Goal: Complete application form

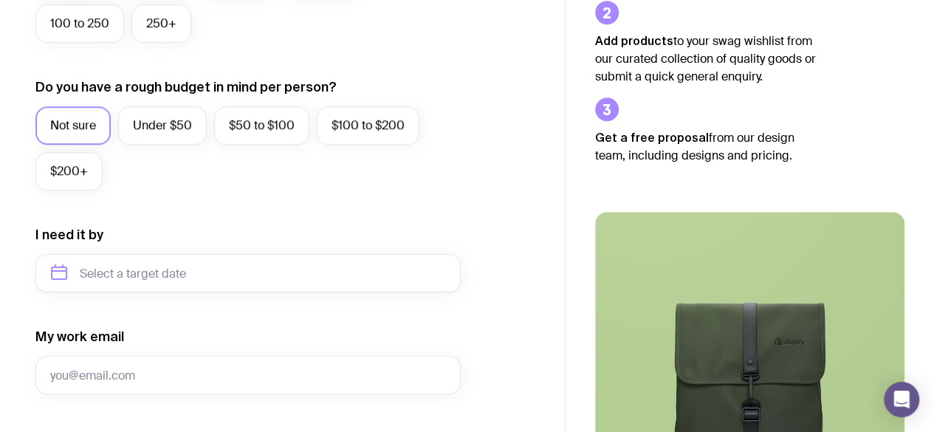
scroll to position [505, 0]
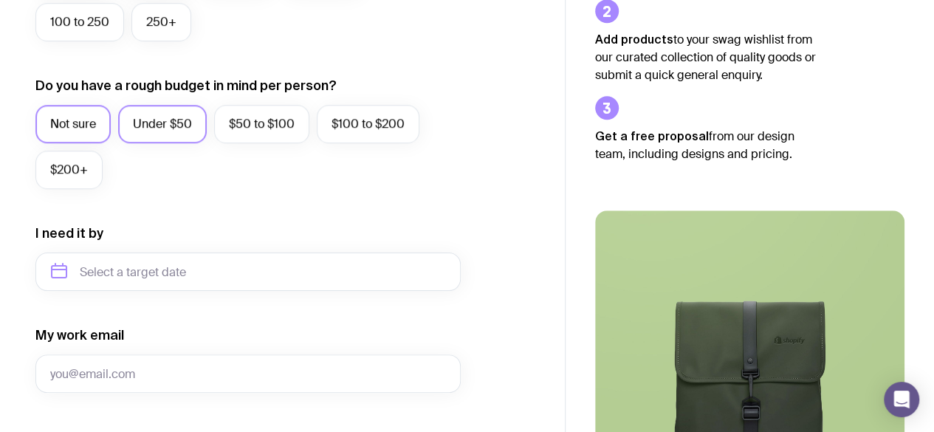
click at [185, 130] on label "Under $50" at bounding box center [162, 124] width 89 height 38
click at [0, 0] on input "Under $50" at bounding box center [0, 0] width 0 height 0
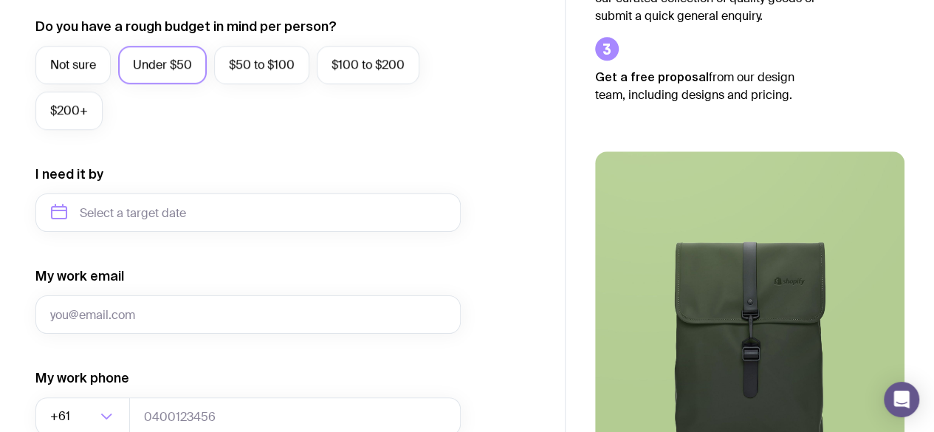
scroll to position [565, 0]
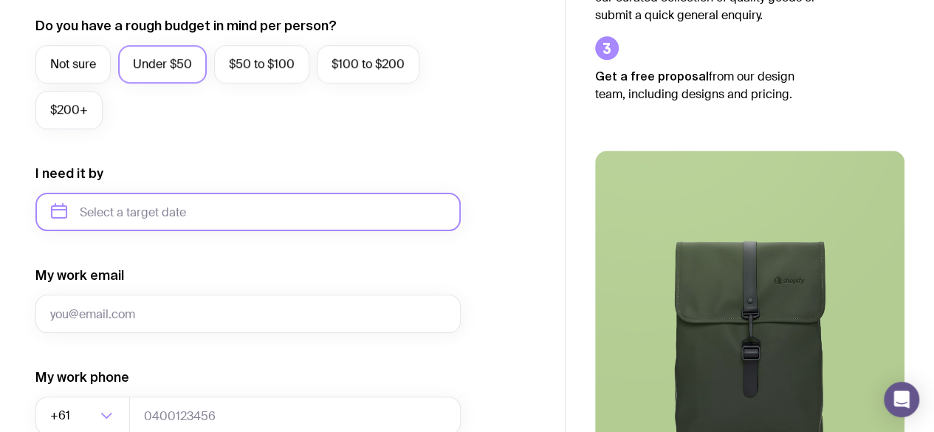
click at [140, 214] on input "text" at bounding box center [247, 212] width 425 height 38
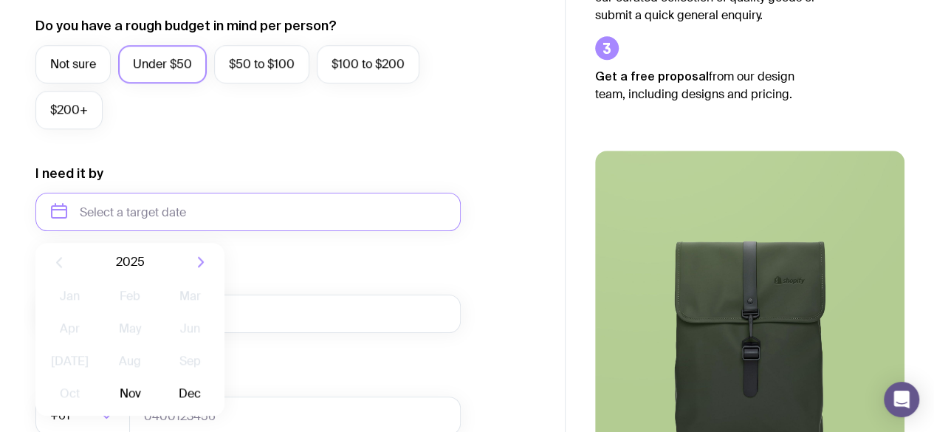
click at [303, 284] on div "My work email" at bounding box center [247, 299] width 425 height 66
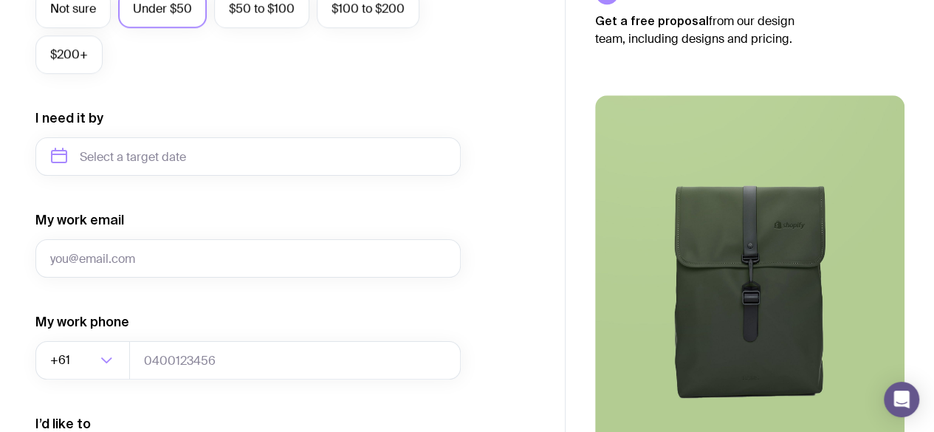
scroll to position [622, 0]
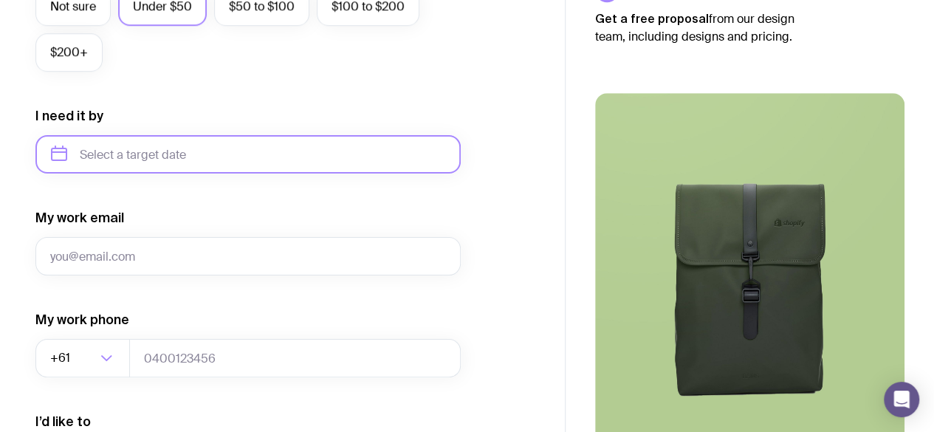
click at [205, 142] on input "text" at bounding box center [247, 154] width 425 height 38
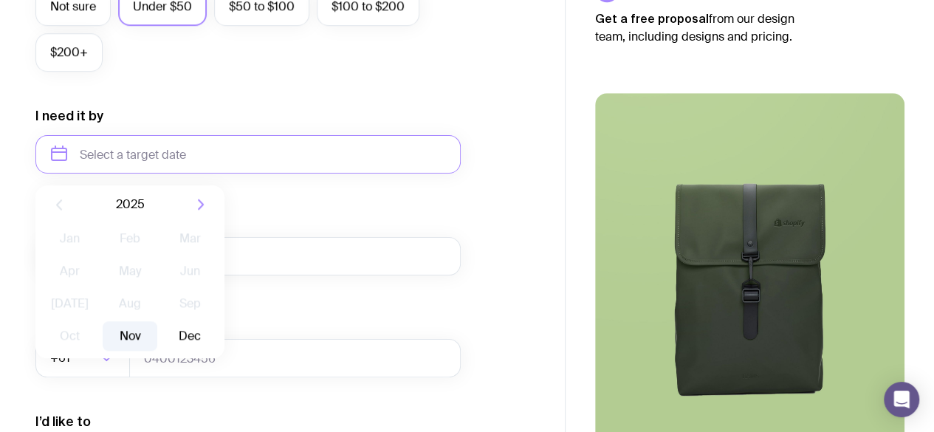
click at [131, 343] on button "Nov" at bounding box center [130, 336] width 54 height 30
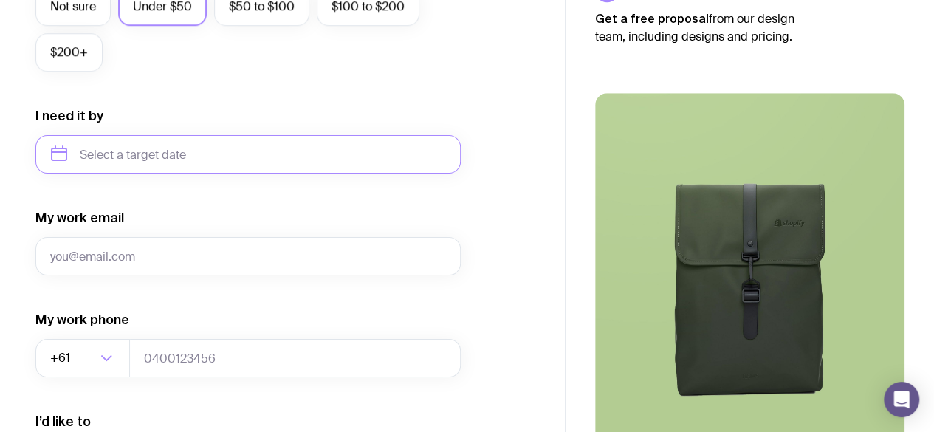
type input "[DATE]"
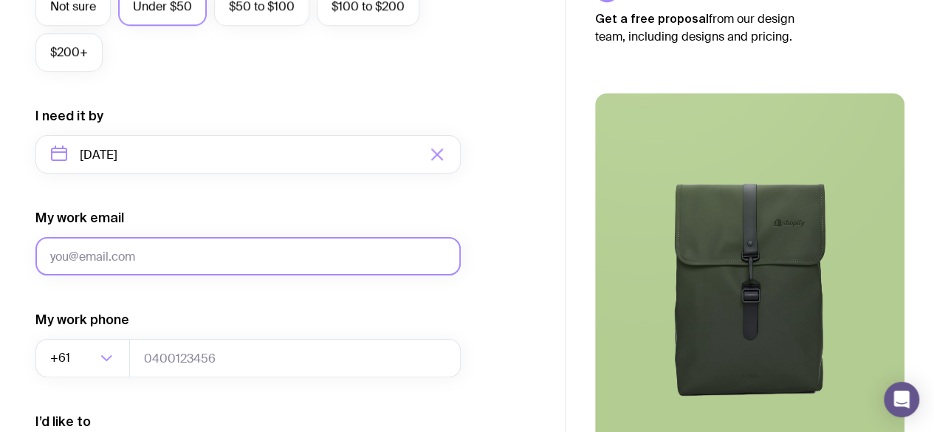
scroll to position [664, 0]
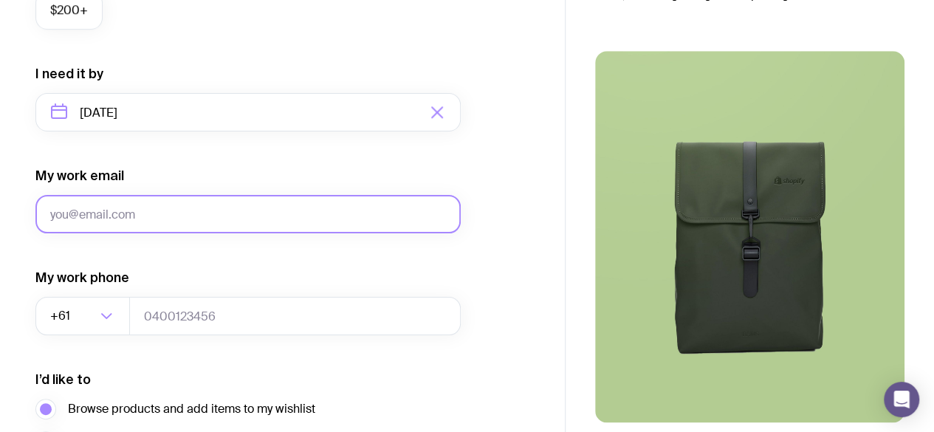
click at [158, 228] on input "My work email" at bounding box center [247, 214] width 425 height 38
type input "[EMAIL_ADDRESS][DOMAIN_NAME]"
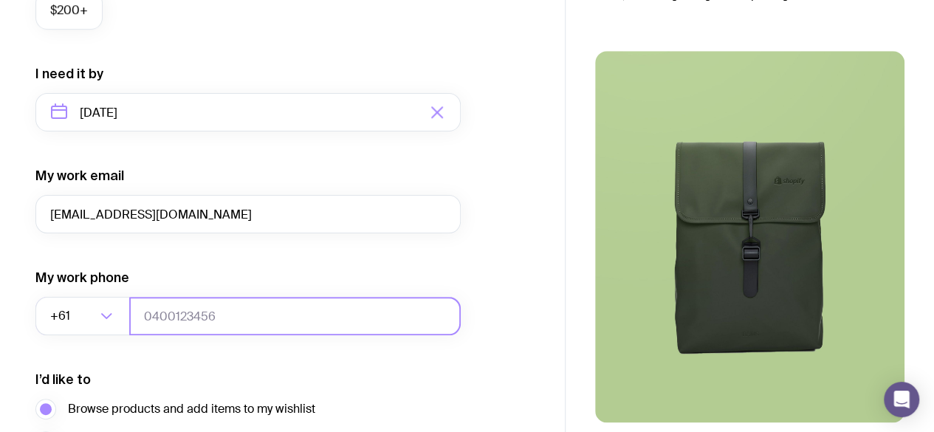
click at [241, 309] on input "tel" at bounding box center [294, 316] width 331 height 38
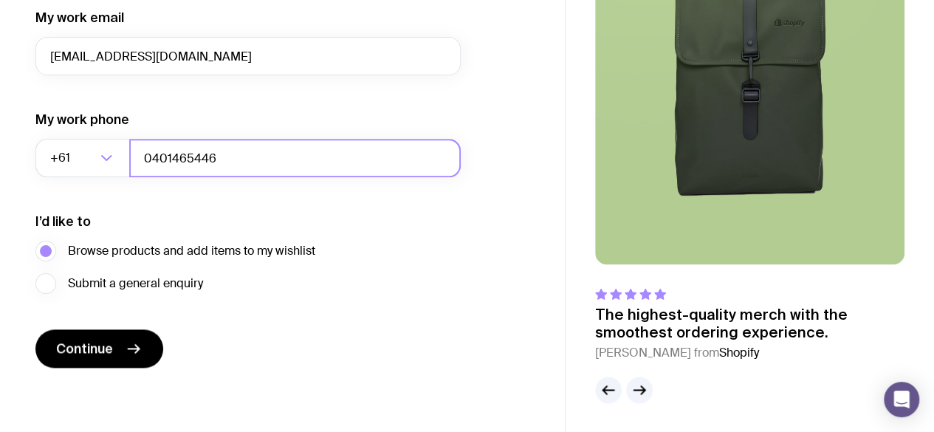
scroll to position [822, 0]
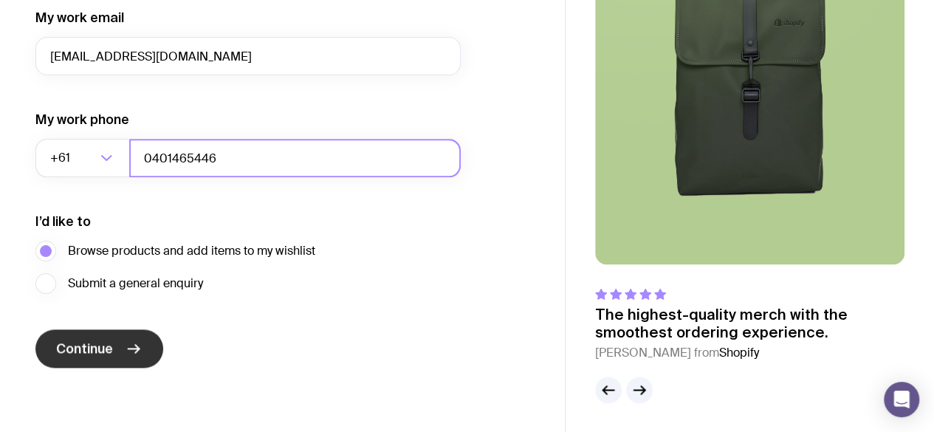
type input "0401465446"
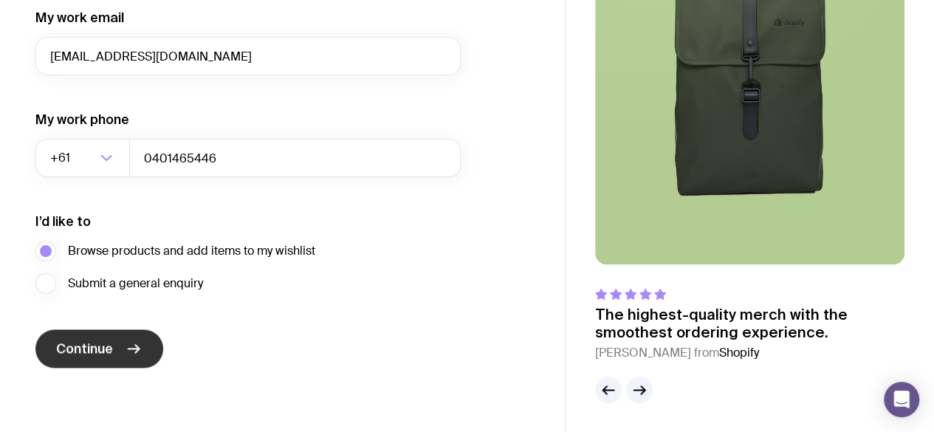
click at [102, 342] on span "Continue" at bounding box center [84, 349] width 57 height 18
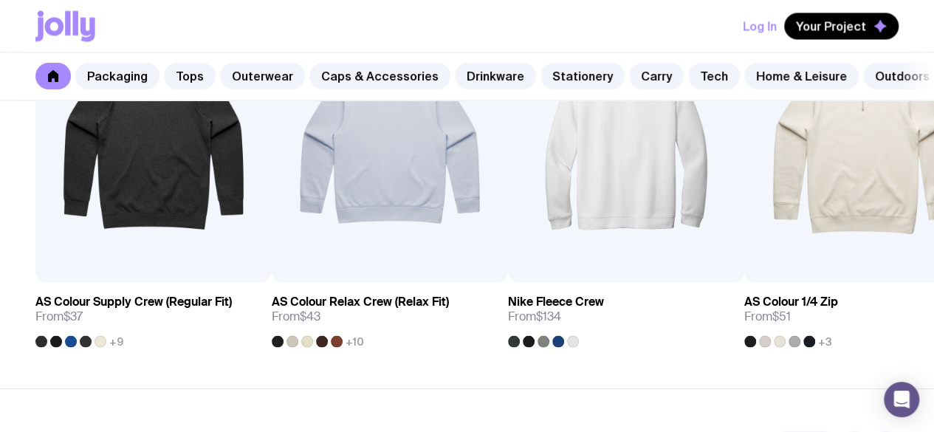
scroll to position [572, 0]
